Goal: Find specific page/section: Find specific page/section

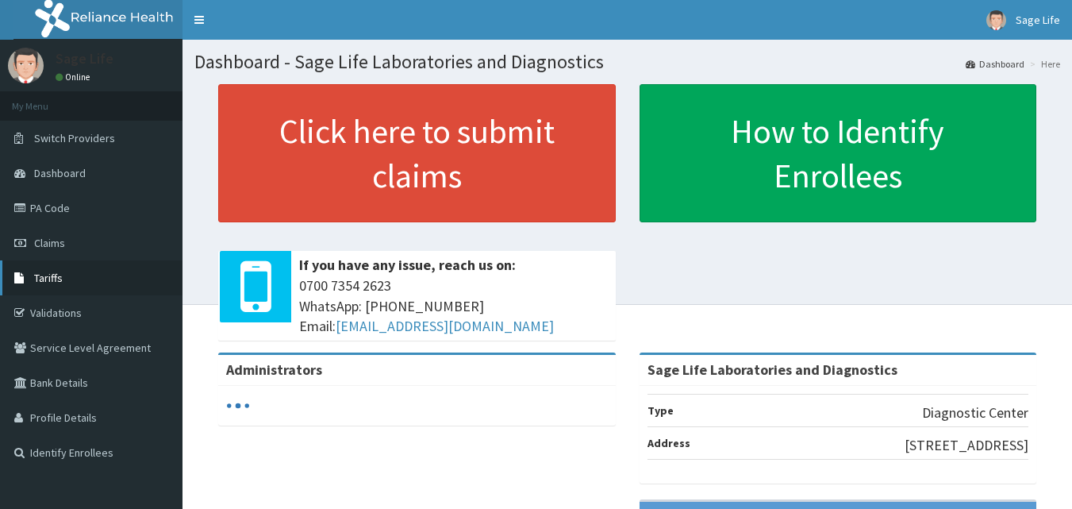
click at [53, 272] on span "Tariffs" at bounding box center [48, 278] width 29 height 14
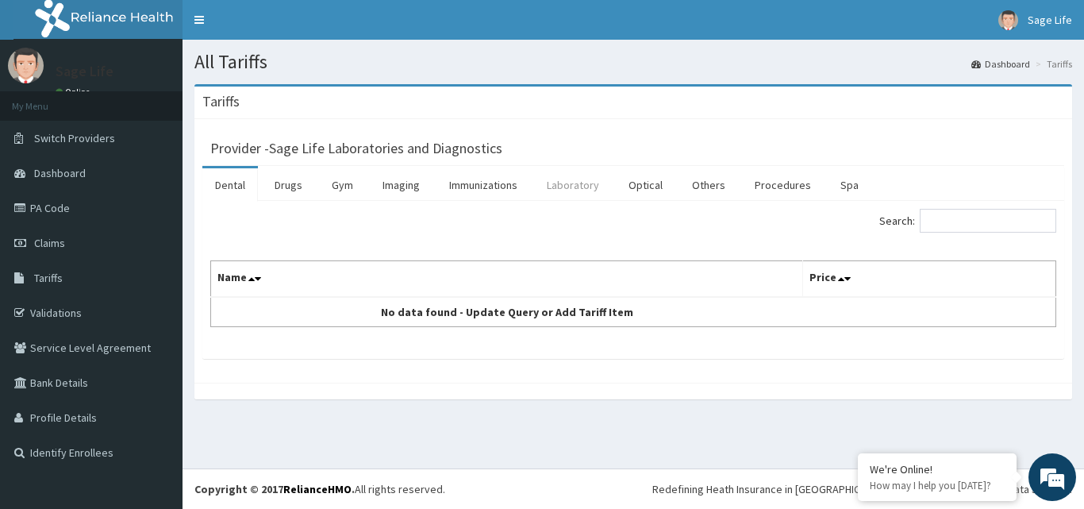
click at [583, 187] on link "Laboratory" at bounding box center [573, 184] width 78 height 33
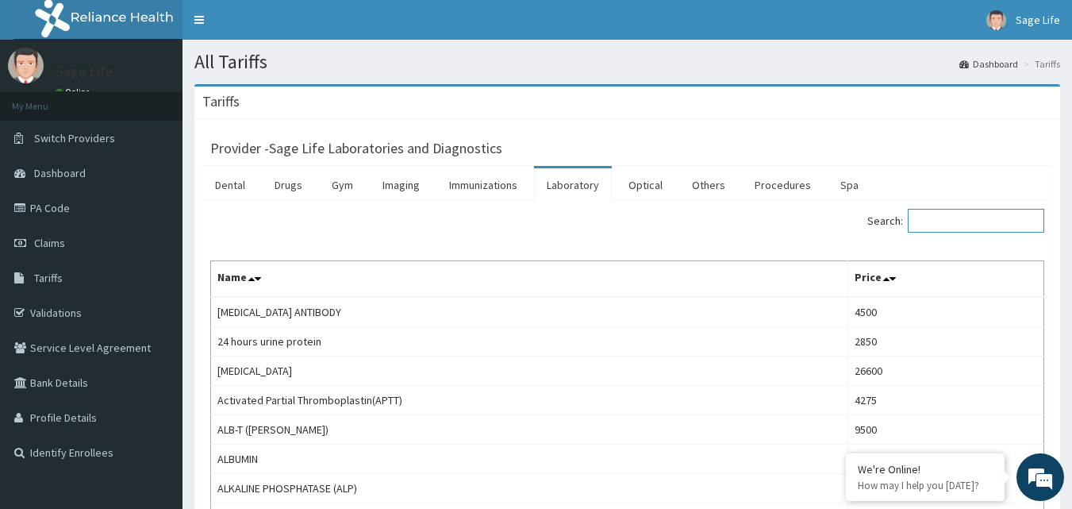
click at [989, 224] on input "Search:" at bounding box center [976, 221] width 137 height 24
type input "MCS"
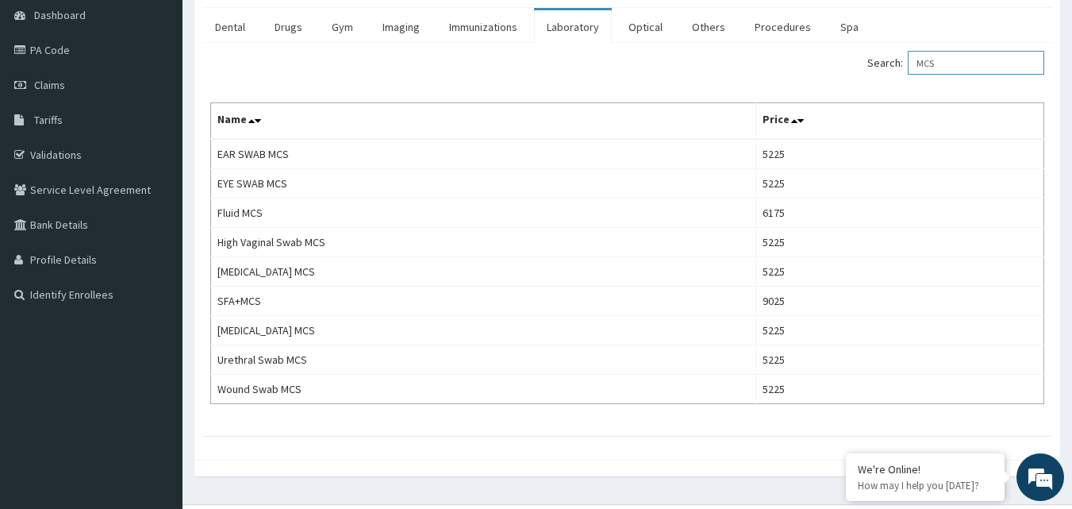
scroll to position [159, 0]
